Goal: Task Accomplishment & Management: Manage account settings

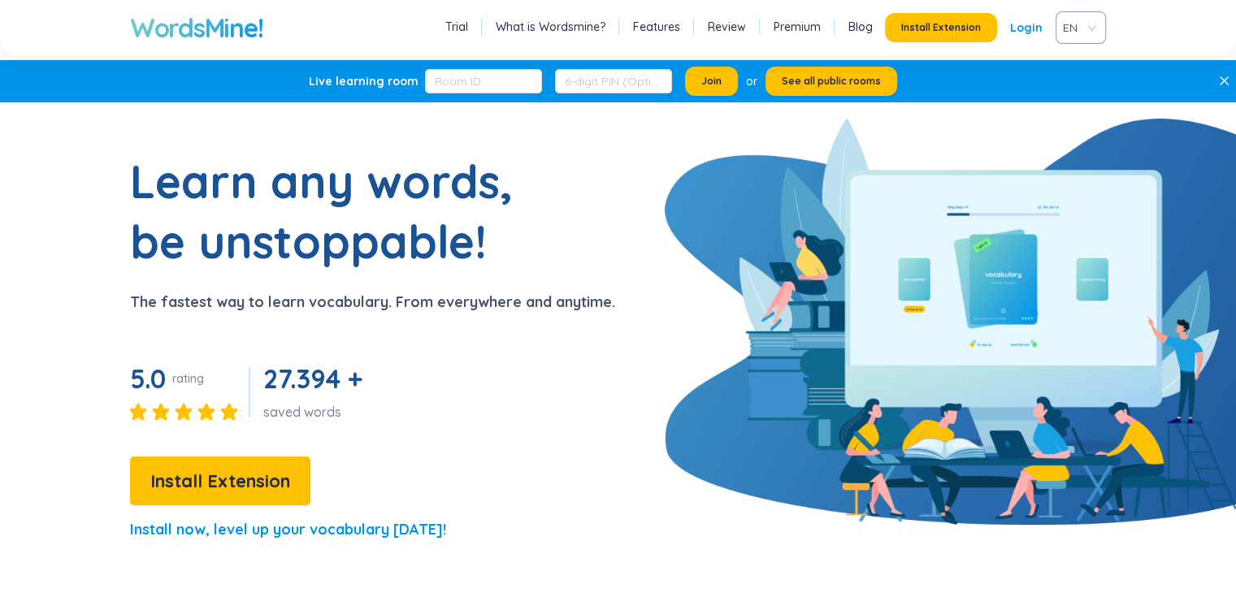
click at [1032, 30] on link "Login" at bounding box center [1026, 27] width 33 height 29
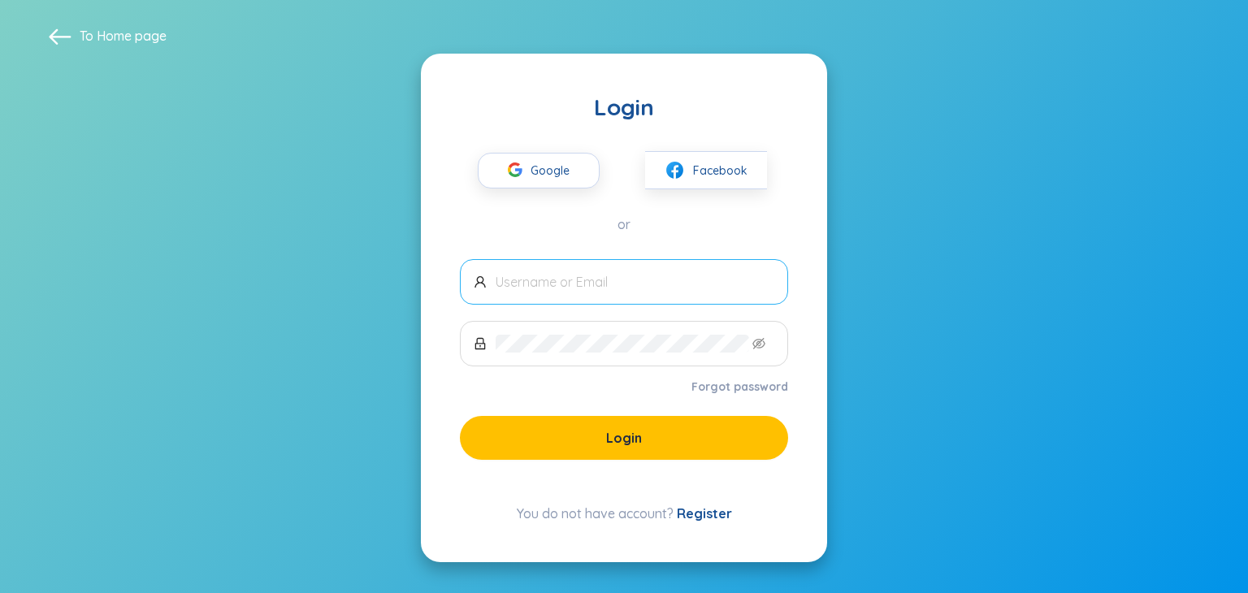
click at [560, 287] on input "text" at bounding box center [635, 282] width 279 height 18
type input "khanhtienphamhoan"
click at [722, 519] on link "Register" at bounding box center [704, 514] width 55 height 16
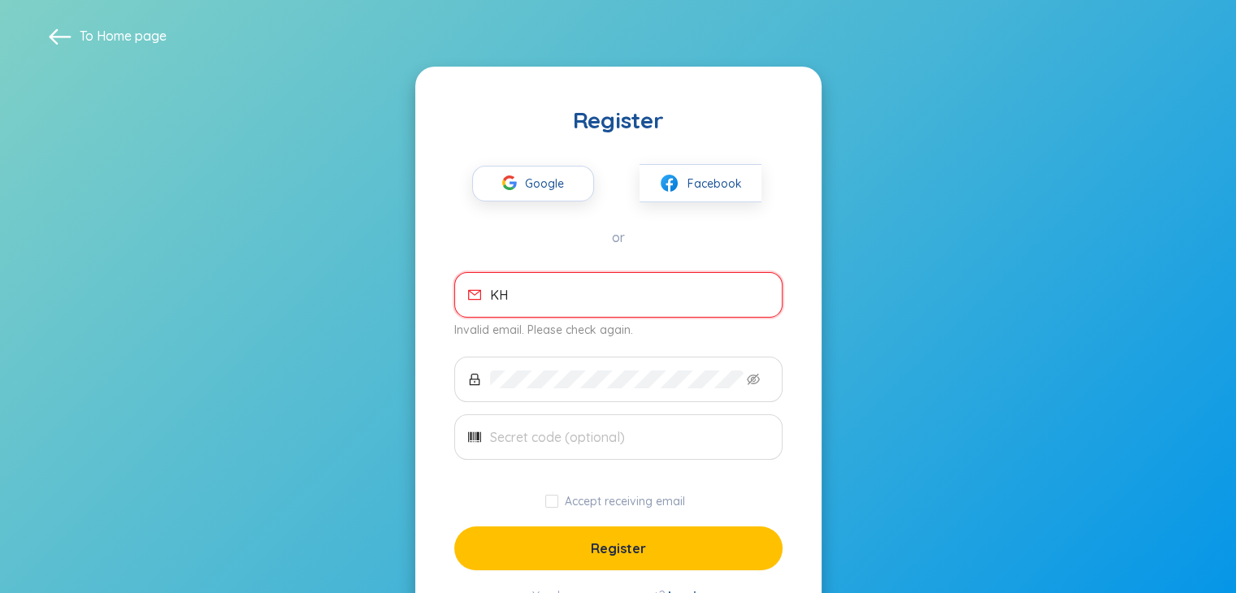
type input "K"
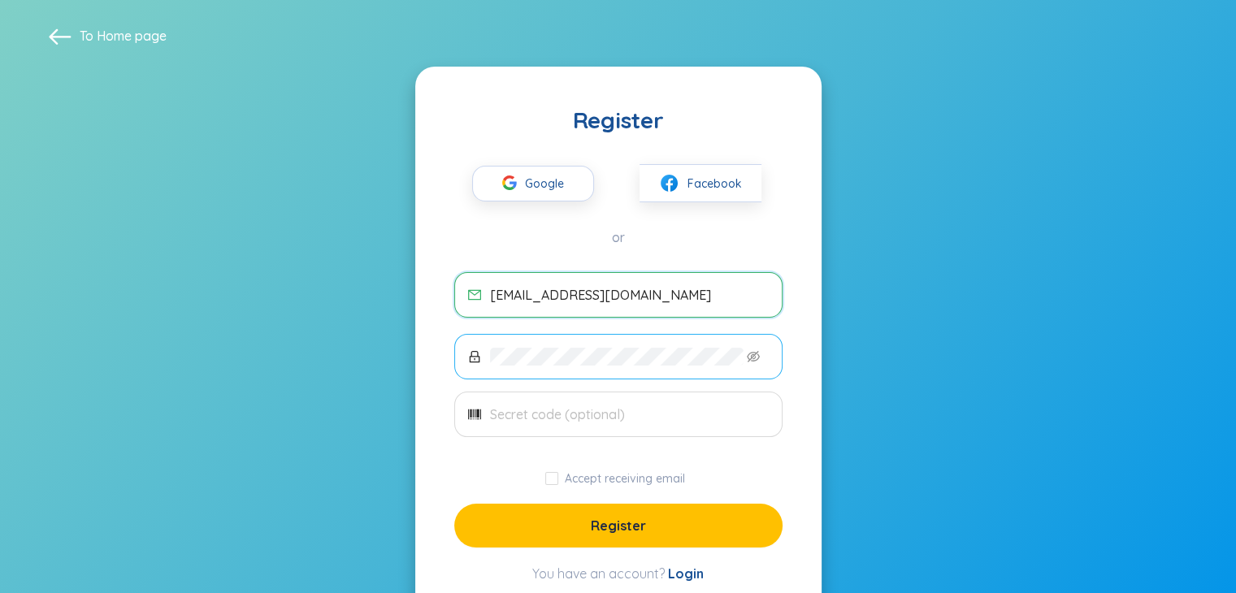
type input "[EMAIL_ADDRESS][DOMAIN_NAME]"
click at [751, 354] on icon "eye-invisible" at bounding box center [753, 356] width 13 height 13
click at [538, 417] on input "text" at bounding box center [629, 415] width 279 height 18
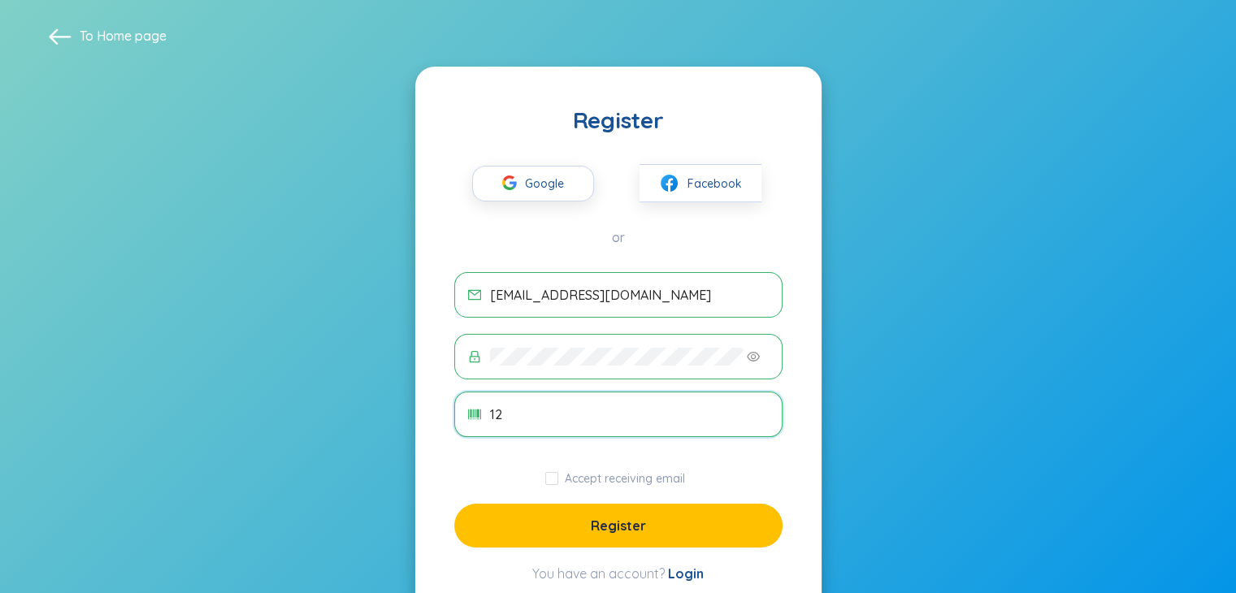
type input "1"
click at [549, 475] on input "Accept receiving email" at bounding box center [551, 478] width 13 height 13
checkbox input "true"
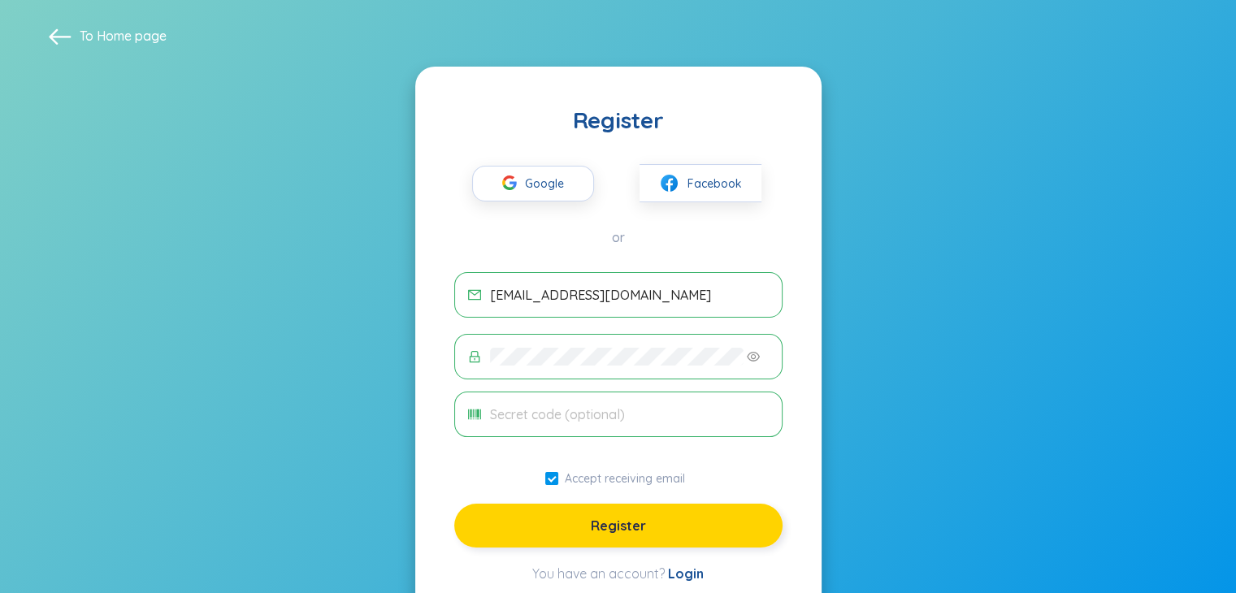
click at [623, 528] on span "Register" at bounding box center [618, 526] width 55 height 18
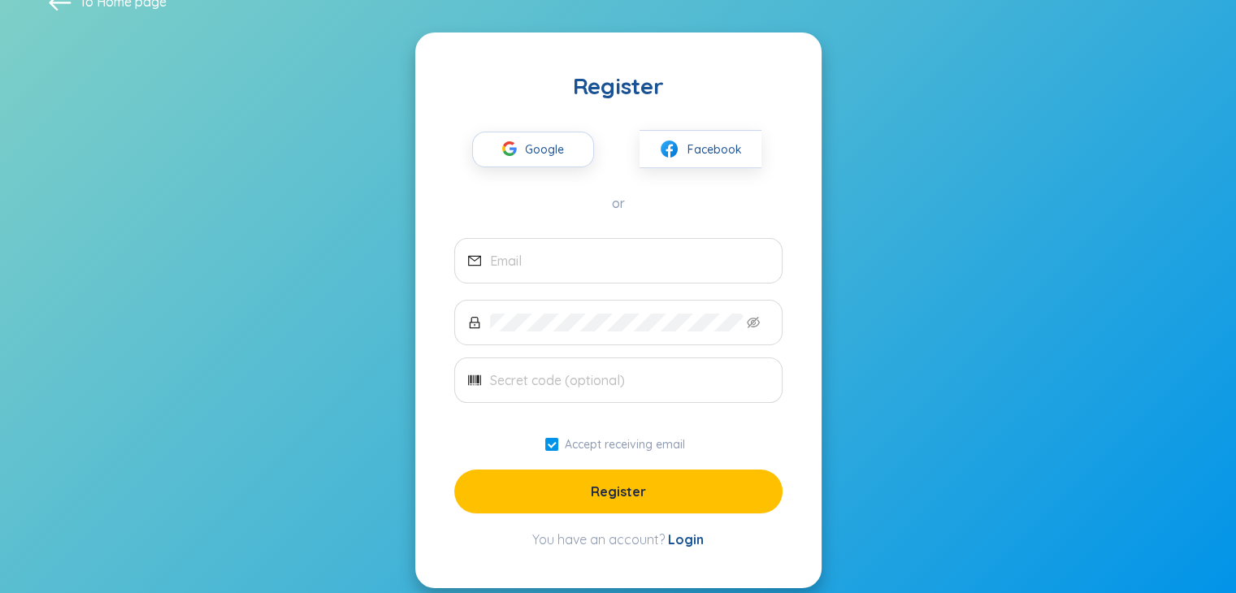
scroll to position [52, 0]
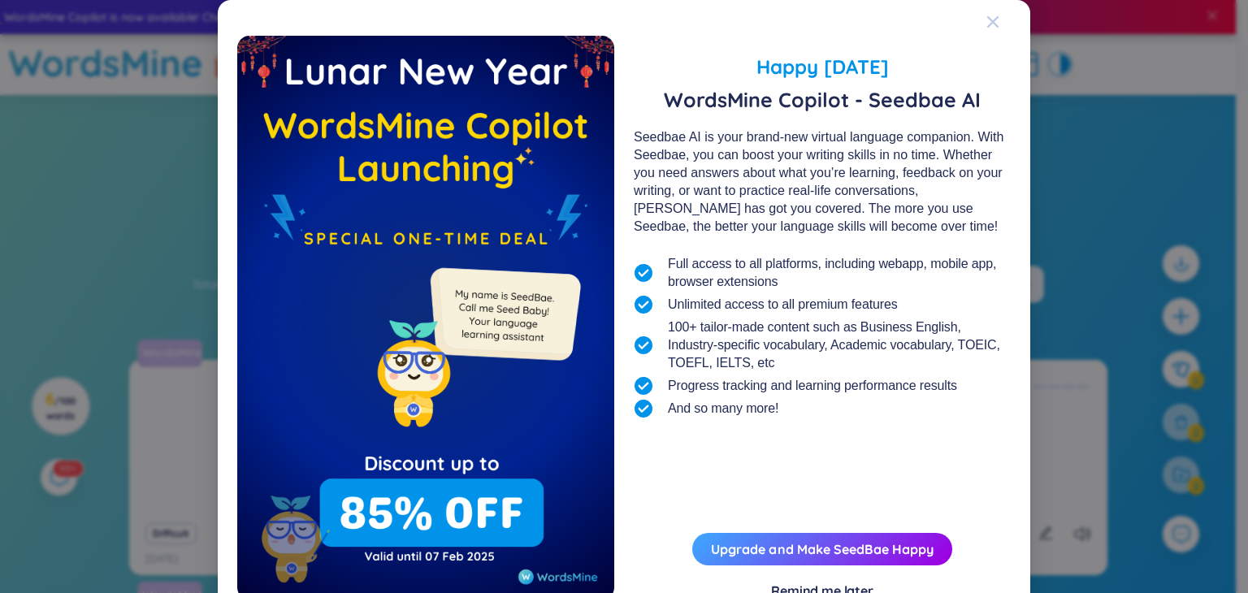
click at [992, 17] on icon "Close" at bounding box center [993, 21] width 11 height 11
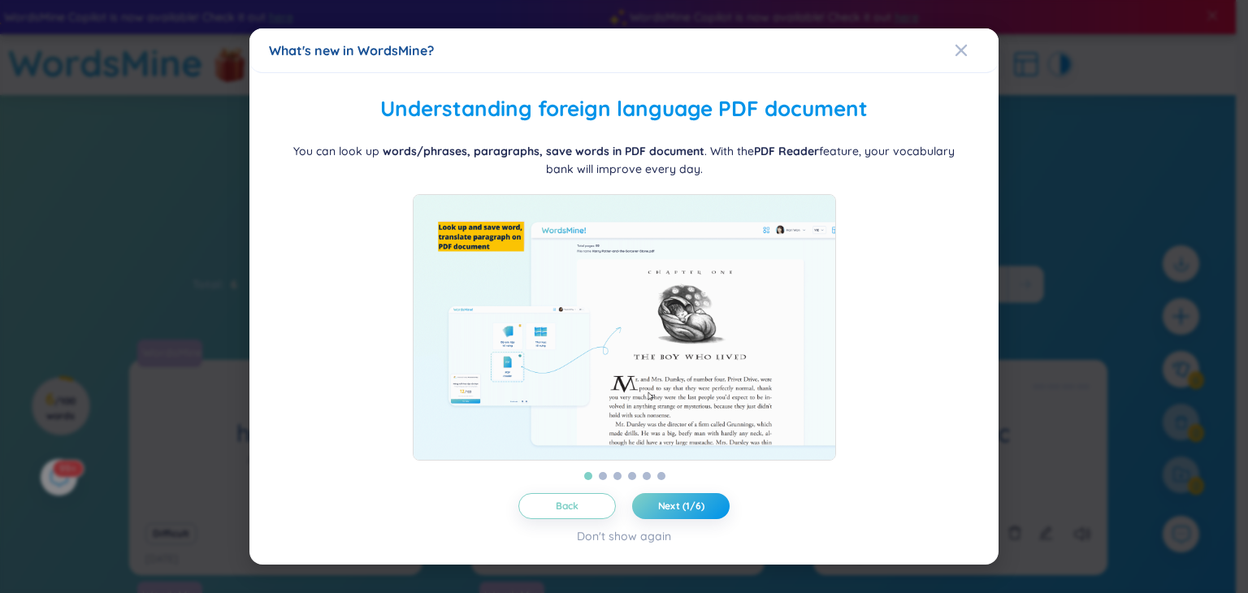
click at [998, 33] on div "What's new in WordsMine? Folder management WordsMine lets you manage and person…" at bounding box center [624, 296] width 1248 height 593
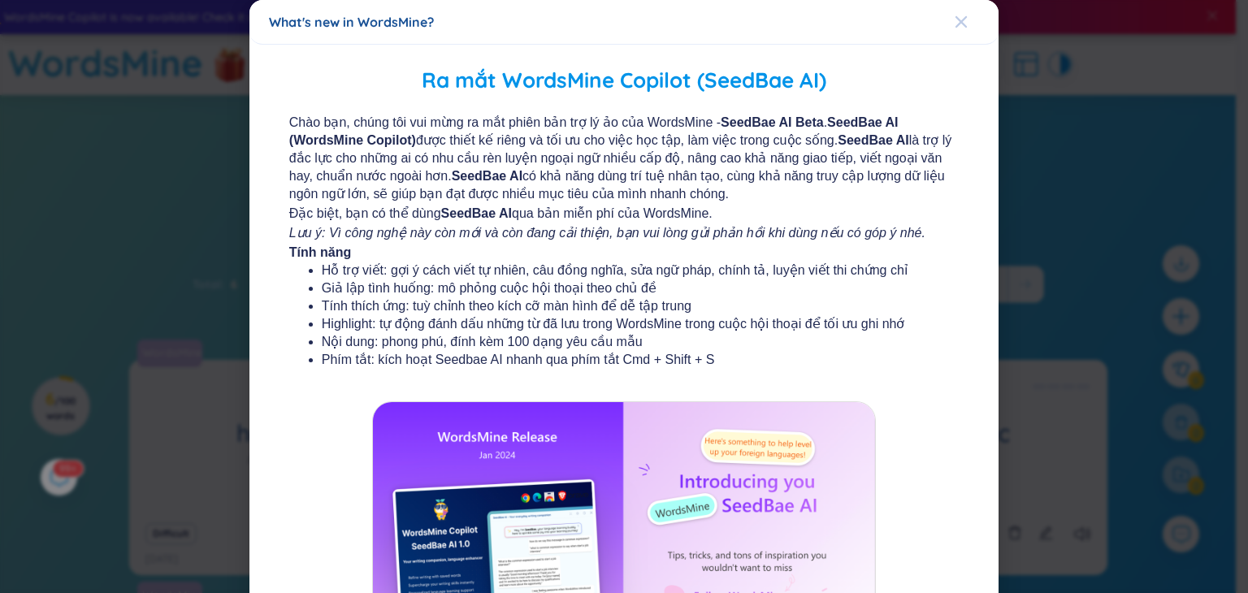
click at [955, 34] on div "Close" at bounding box center [961, 22] width 13 height 44
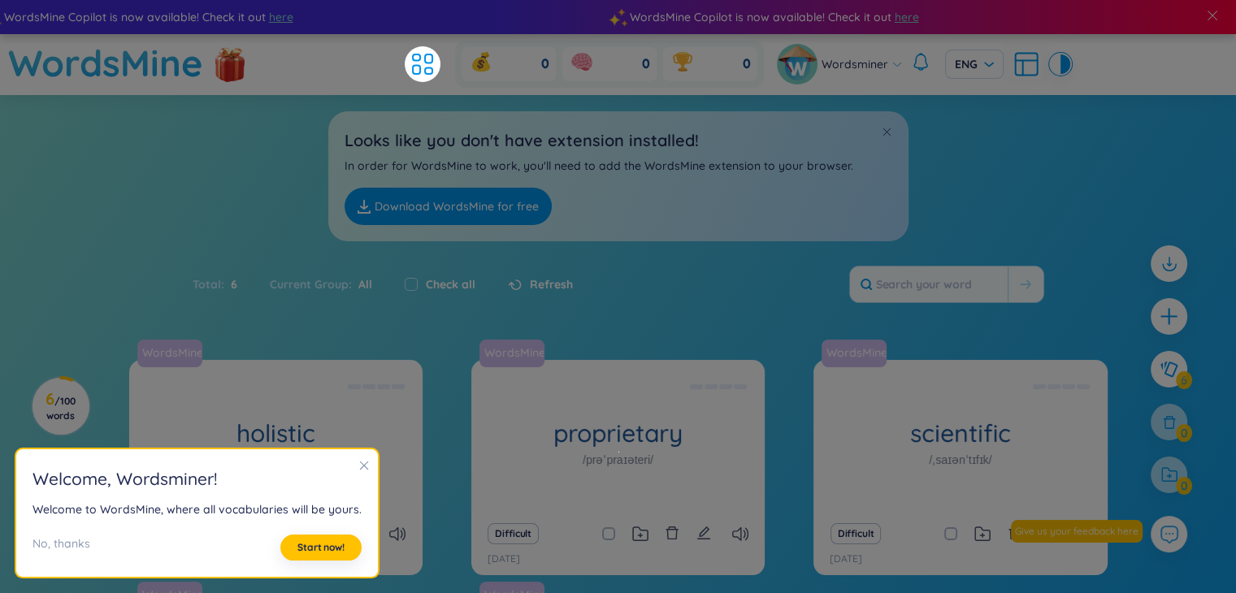
click at [972, 202] on div "Looks like you don't have extension installed! In order for WordsMine to work, …" at bounding box center [618, 168] width 1236 height 146
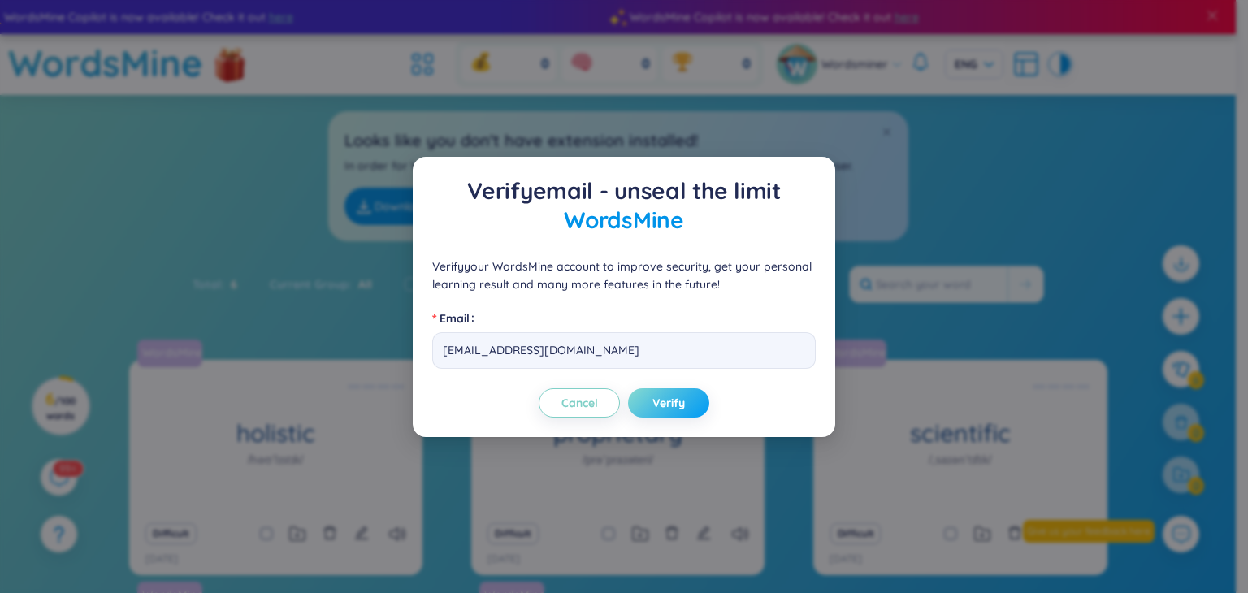
click at [637, 404] on button "Verify" at bounding box center [668, 403] width 81 height 29
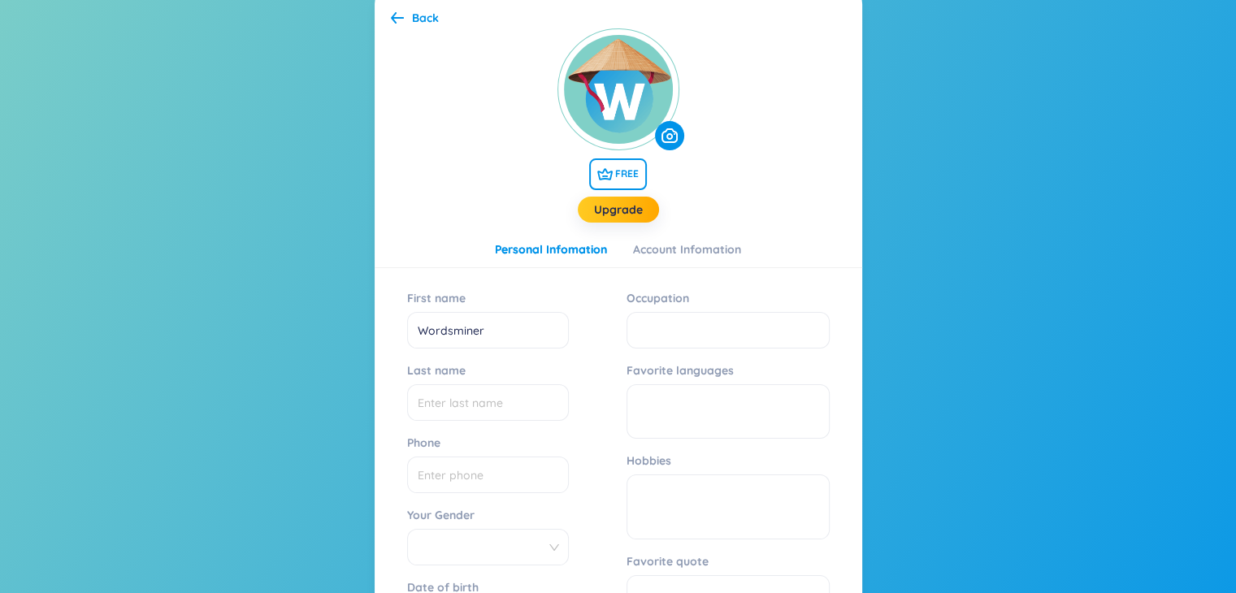
scroll to position [163, 0]
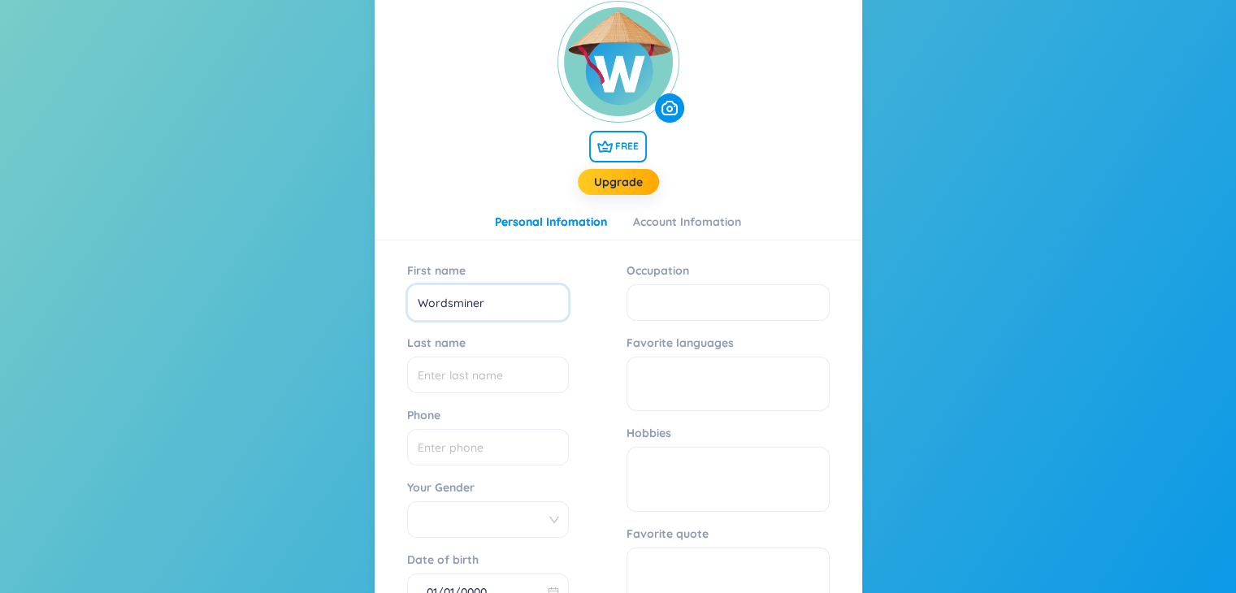
drag, startPoint x: 506, startPoint y: 306, endPoint x: 340, endPoint y: 313, distance: 166.8
click at [340, 313] on section "Back FREE Upgrade Personal Infomation Account Infomation First name Wordsminer …" at bounding box center [618, 375] width 1236 height 884
type input "Tien"
click at [458, 369] on input "Last name" at bounding box center [488, 375] width 162 height 37
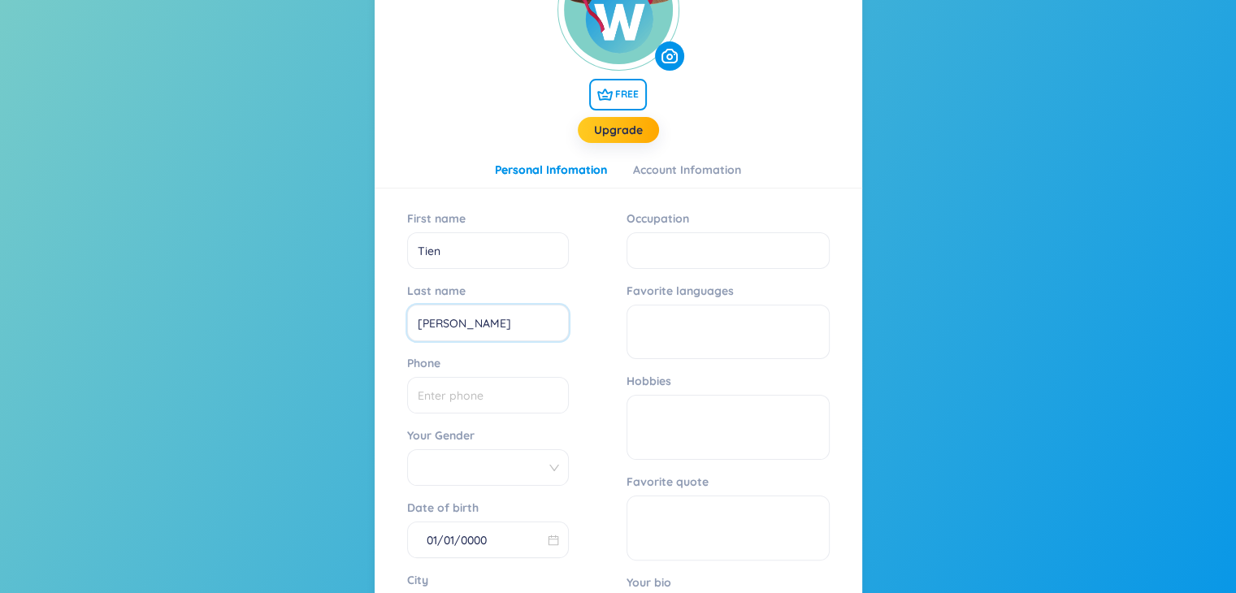
scroll to position [244, 0]
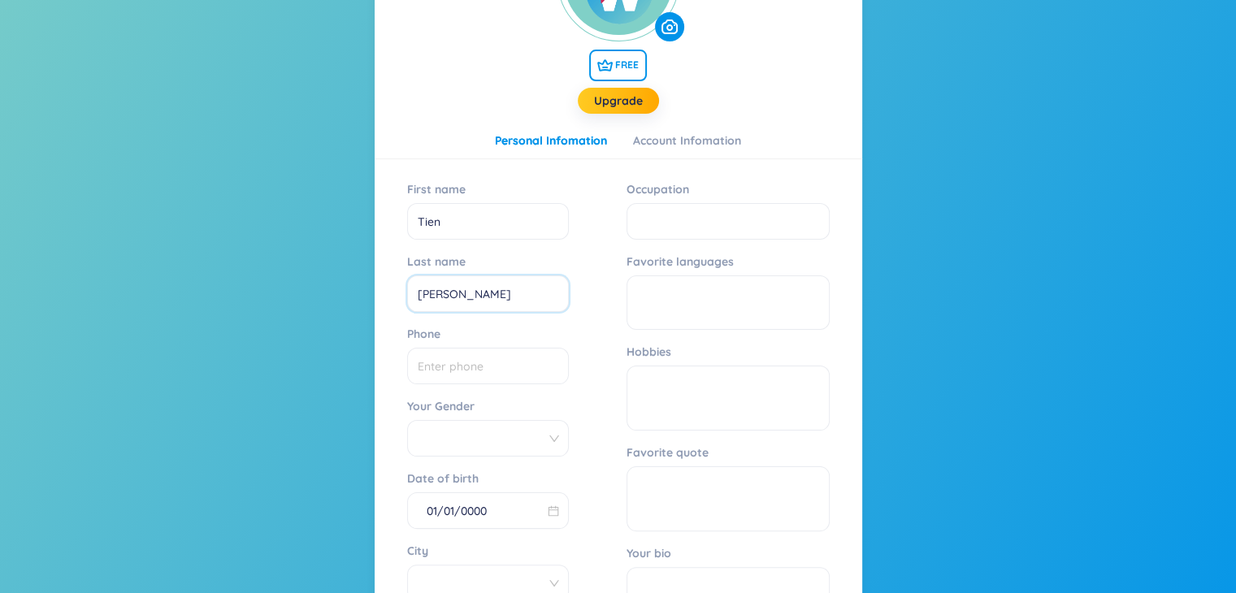
type input "Khanh"
drag, startPoint x: 462, startPoint y: 189, endPoint x: 389, endPoint y: 189, distance: 74.0
click at [389, 189] on div "First name Tien Last name Khanh Phone Your Gender Date of birth 01/01/0000 City…" at bounding box center [619, 435] width 488 height 519
click at [488, 183] on div "First name" at bounding box center [488, 189] width 162 height 26
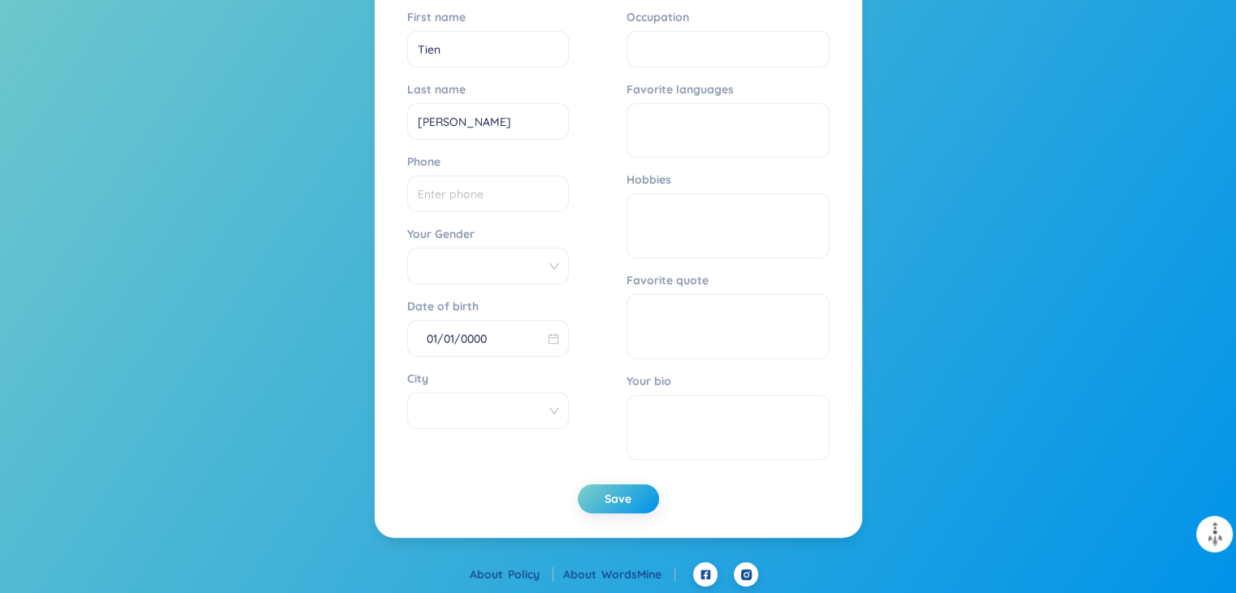
scroll to position [417, 0]
click at [605, 510] on button "Save" at bounding box center [618, 498] width 81 height 29
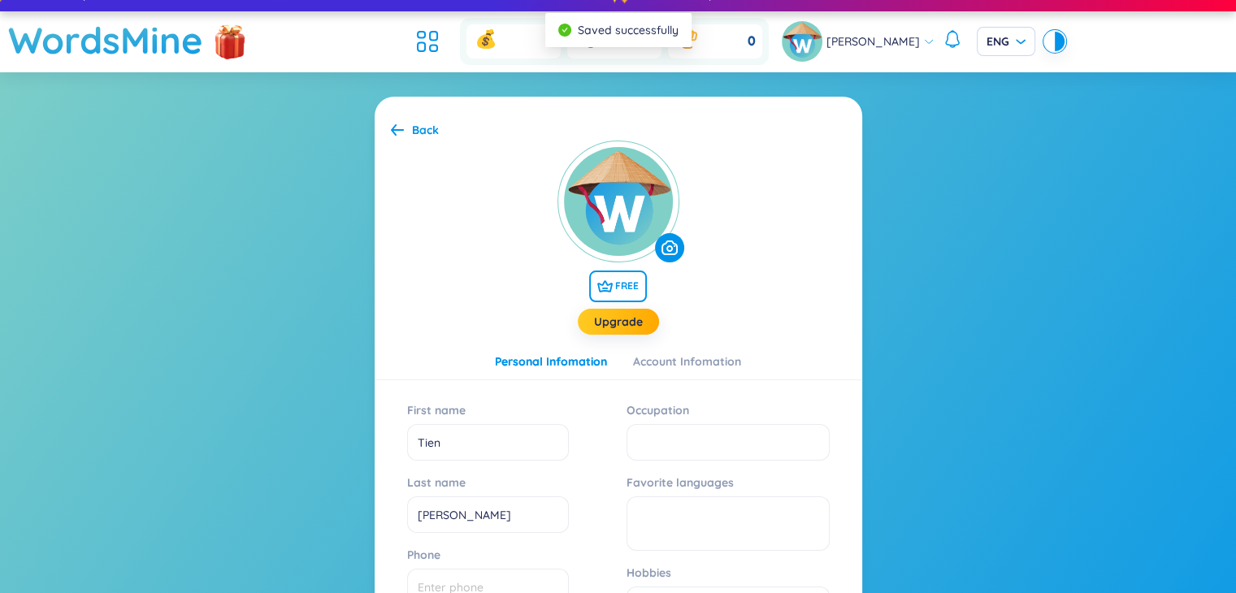
scroll to position [0, 0]
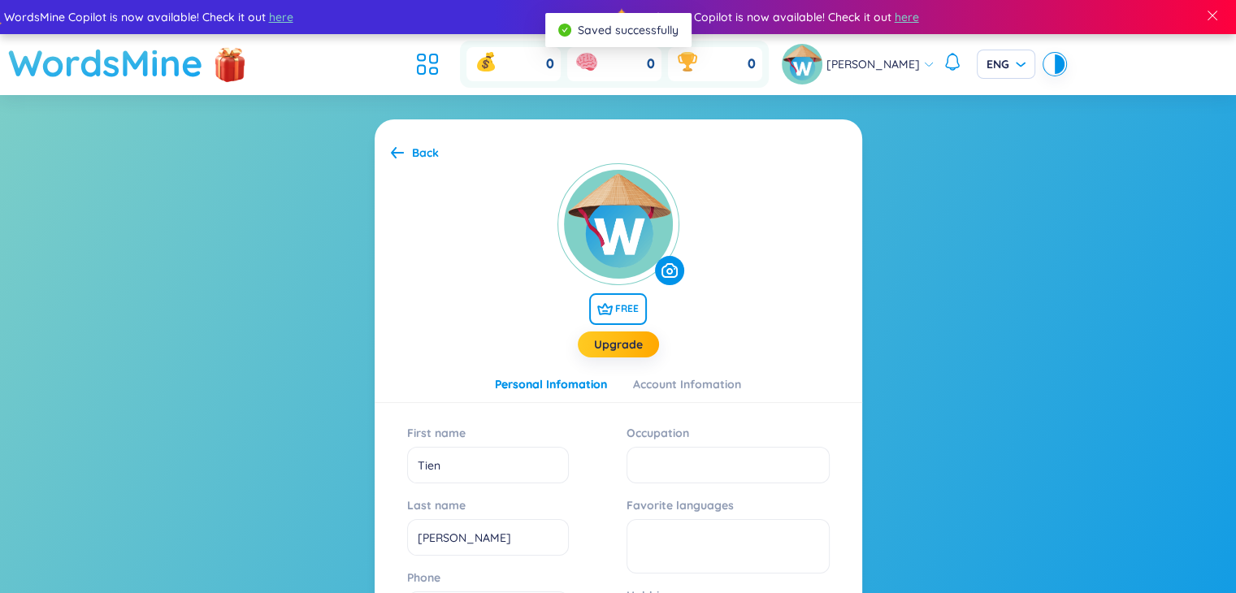
click at [127, 75] on h1 "WordsMine" at bounding box center [105, 63] width 195 height 58
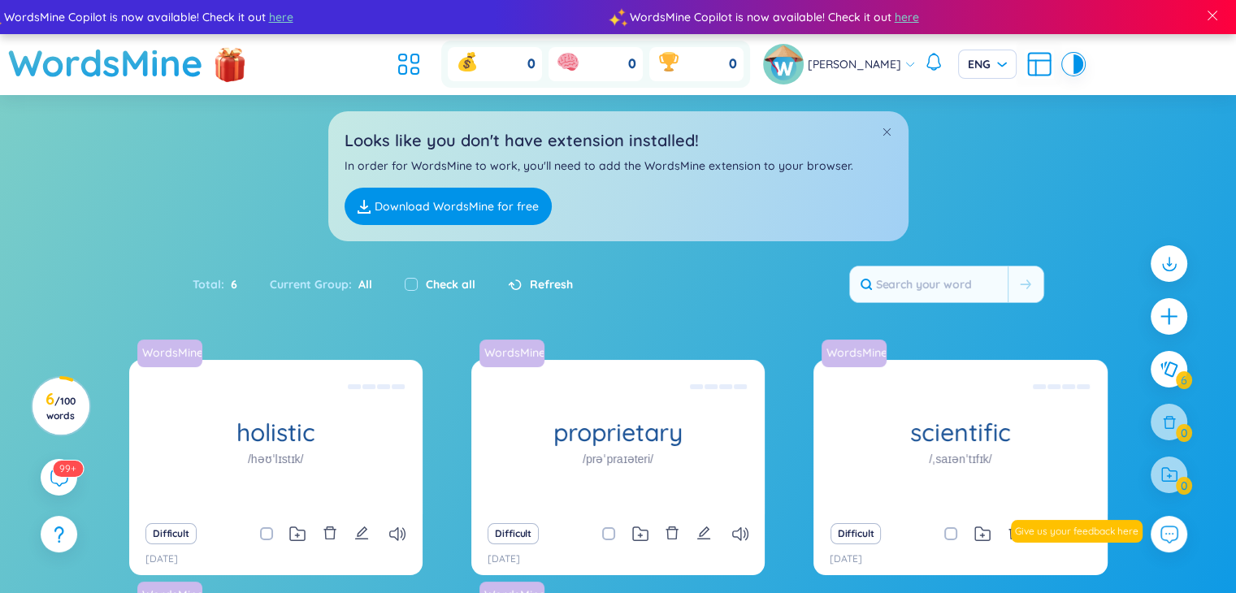
click at [871, 56] on span "Khanh Tien" at bounding box center [854, 64] width 93 height 18
click at [515, 211] on link "Download WordsMine for free" at bounding box center [448, 206] width 207 height 37
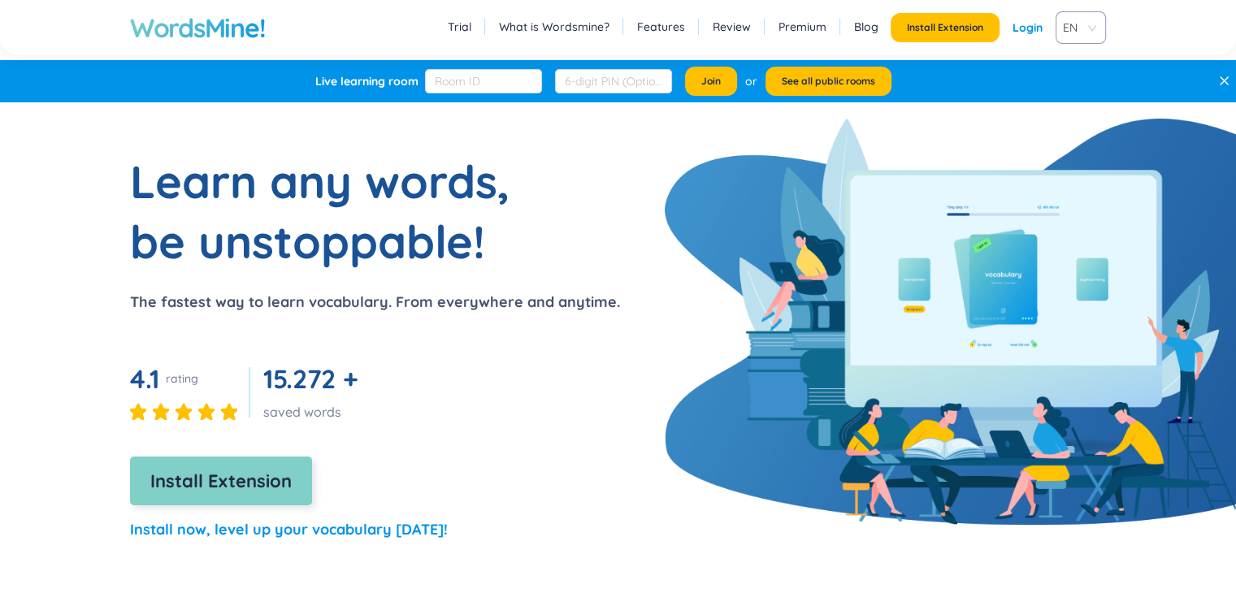
click at [224, 475] on span "Install Extension" at bounding box center [220, 481] width 141 height 28
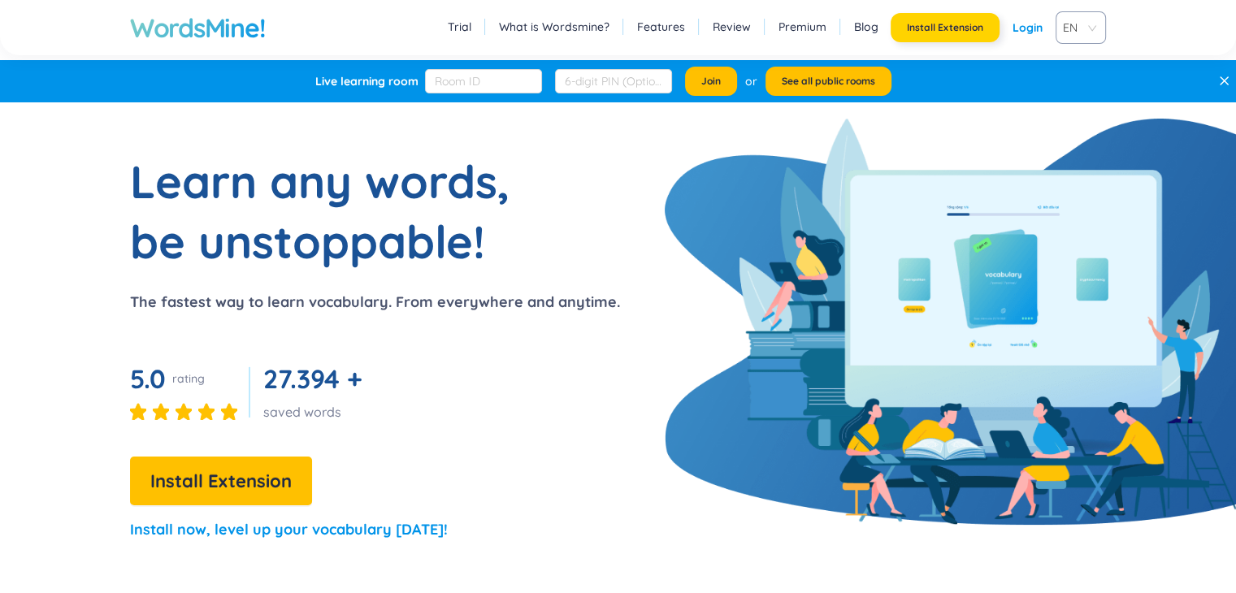
click at [924, 27] on span "Install Extension" at bounding box center [945, 27] width 76 height 13
